Goal: Task Accomplishment & Management: Use online tool/utility

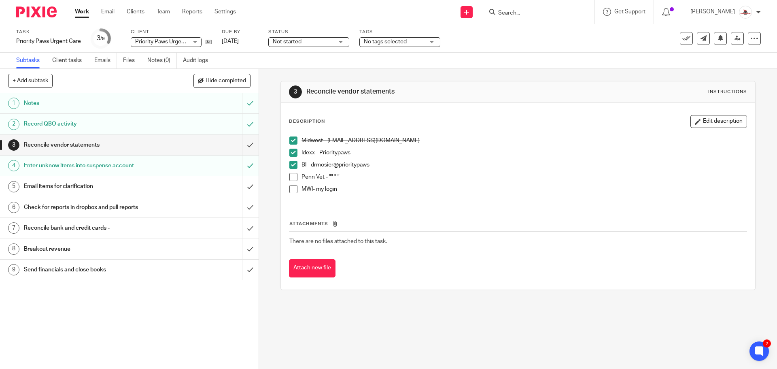
drag, startPoint x: 0, startPoint y: 0, endPoint x: 80, endPoint y: 13, distance: 80.8
click at [80, 13] on link "Work" at bounding box center [82, 12] width 14 height 8
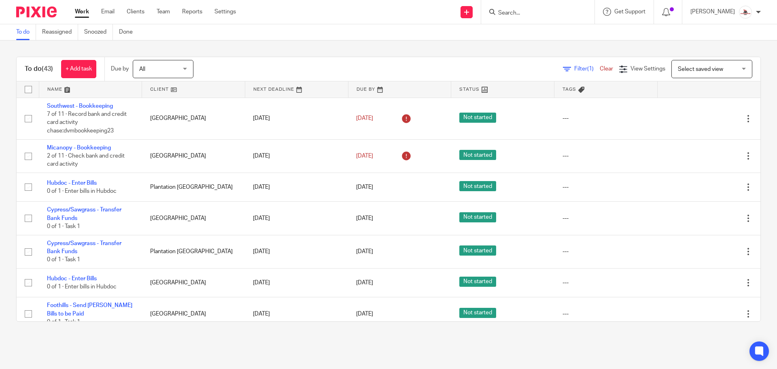
click at [54, 91] on link at bounding box center [90, 89] width 103 height 16
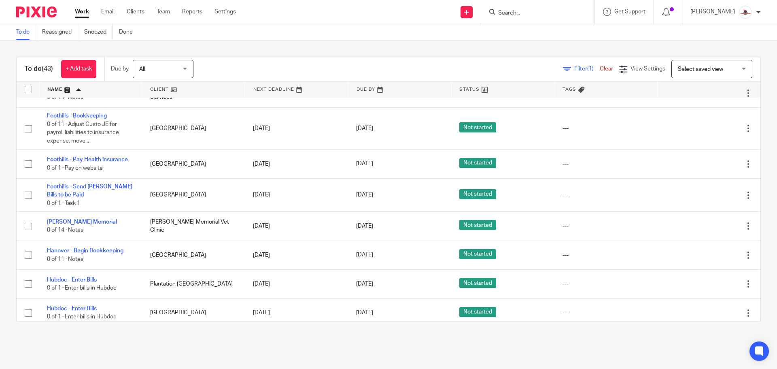
scroll to position [324, 0]
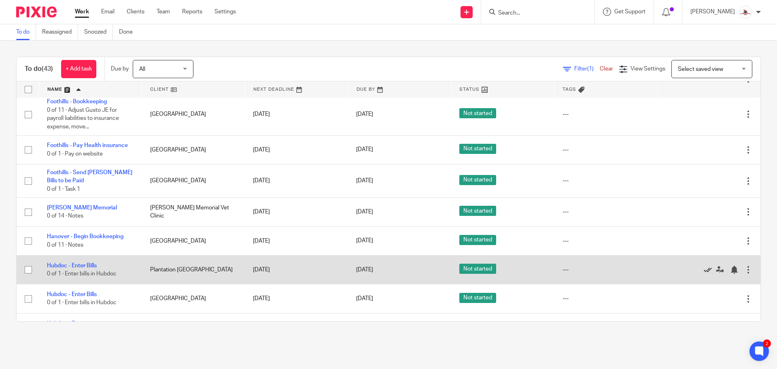
click at [704, 273] on icon at bounding box center [708, 269] width 8 height 8
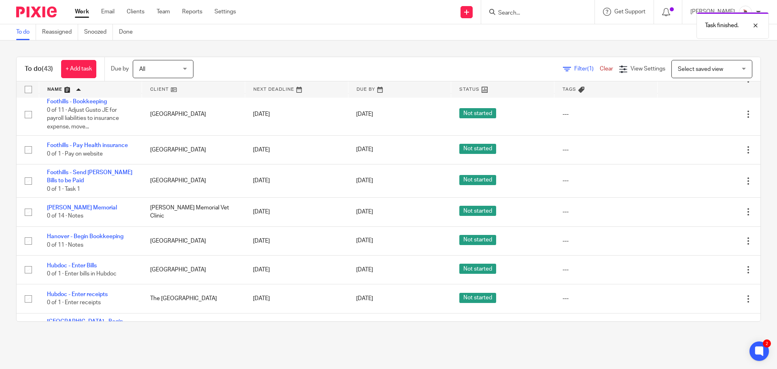
click at [704, 273] on icon at bounding box center [708, 269] width 8 height 8
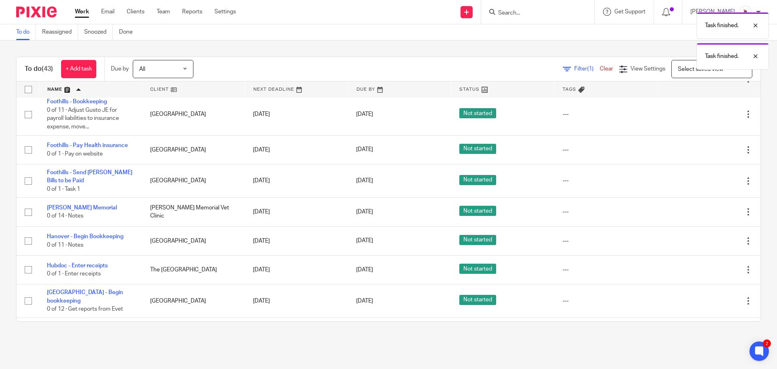
click at [704, 273] on icon at bounding box center [708, 269] width 8 height 8
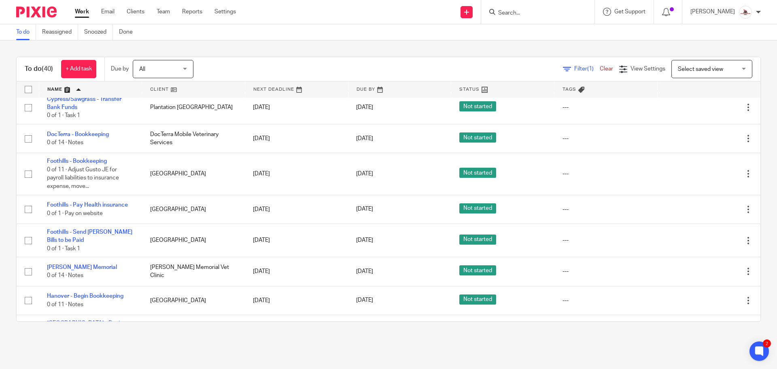
scroll to position [283, 0]
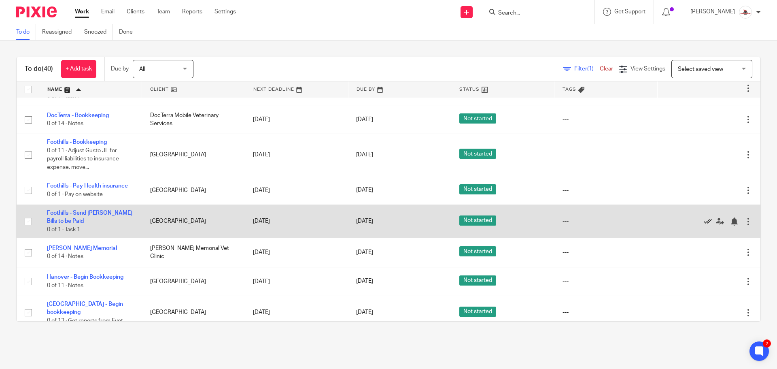
click at [704, 225] on icon at bounding box center [708, 221] width 8 height 8
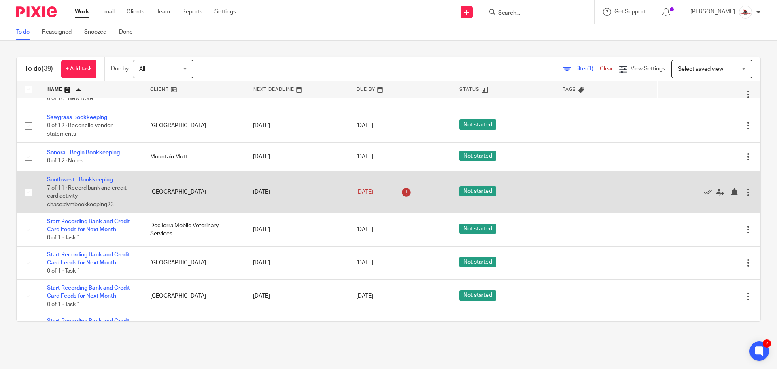
scroll to position [647, 0]
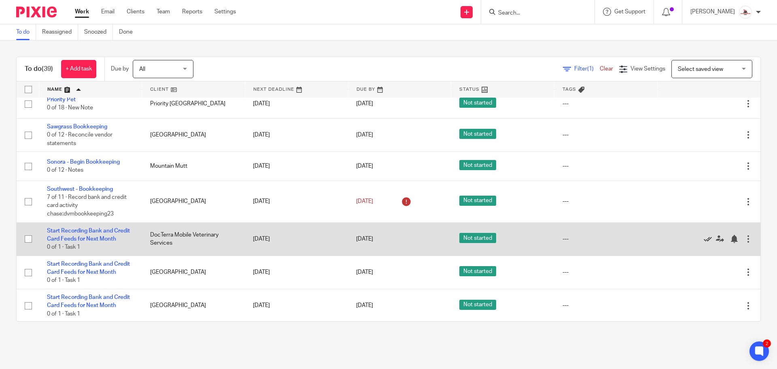
click at [704, 238] on icon at bounding box center [708, 239] width 8 height 8
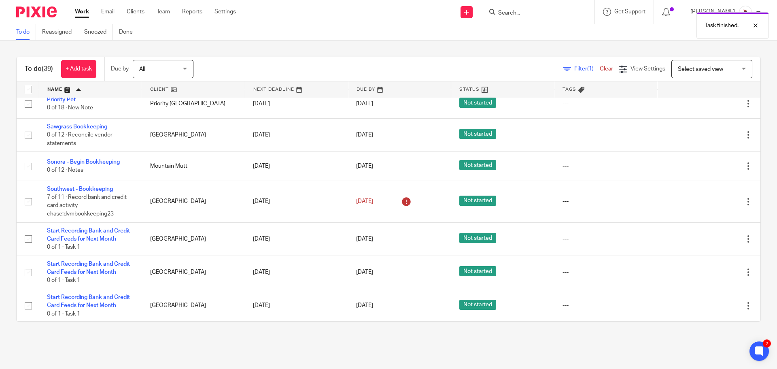
click at [704, 238] on icon at bounding box center [708, 239] width 8 height 8
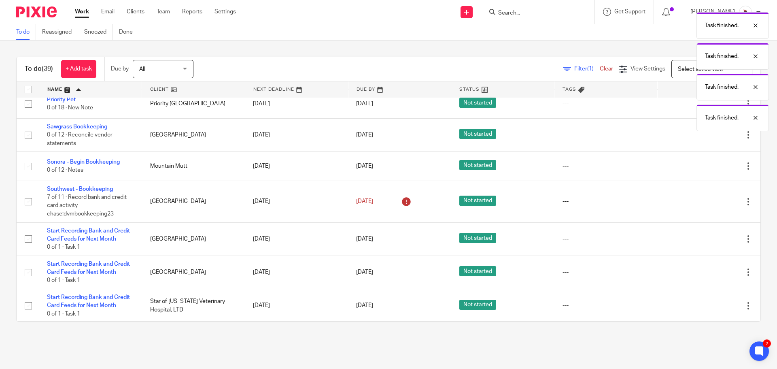
click at [704, 238] on icon at bounding box center [708, 239] width 8 height 8
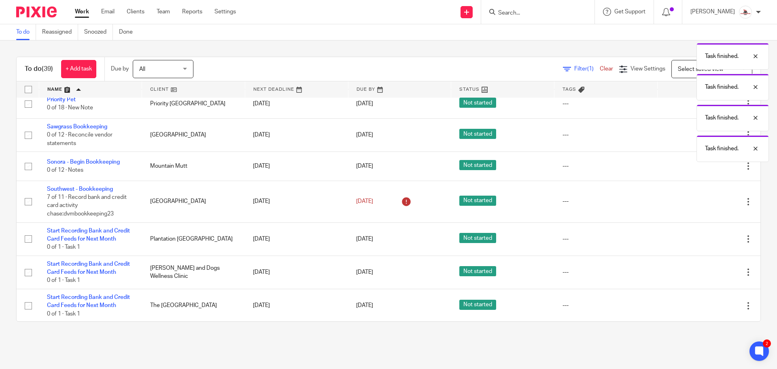
click at [704, 238] on icon at bounding box center [708, 239] width 8 height 8
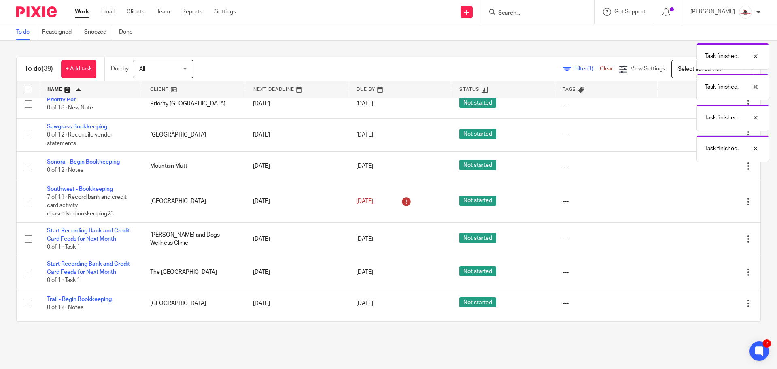
click at [704, 238] on icon at bounding box center [708, 239] width 8 height 8
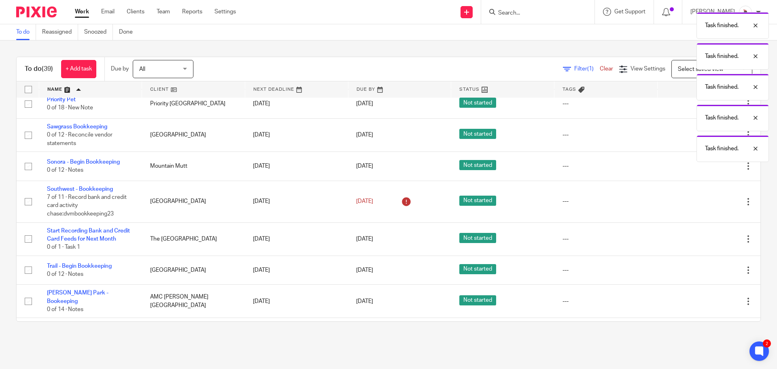
click at [704, 238] on icon at bounding box center [708, 239] width 8 height 8
